Goal: Task Accomplishment & Management: Manage account settings

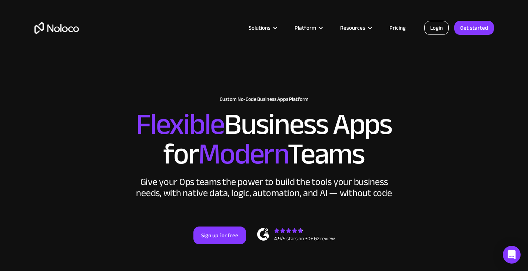
click at [432, 33] on link "Login" at bounding box center [436, 28] width 24 height 14
click at [435, 31] on link "Login" at bounding box center [436, 28] width 24 height 14
click at [433, 34] on link "Login" at bounding box center [436, 28] width 24 height 14
click at [432, 34] on link "Login" at bounding box center [436, 28] width 24 height 14
click at [429, 30] on link "Login" at bounding box center [436, 28] width 24 height 14
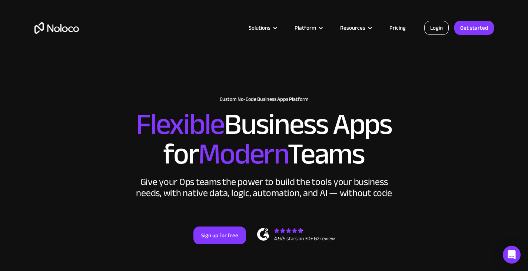
click at [446, 33] on link "Login" at bounding box center [436, 28] width 24 height 14
